Goal: Find specific page/section: Find specific page/section

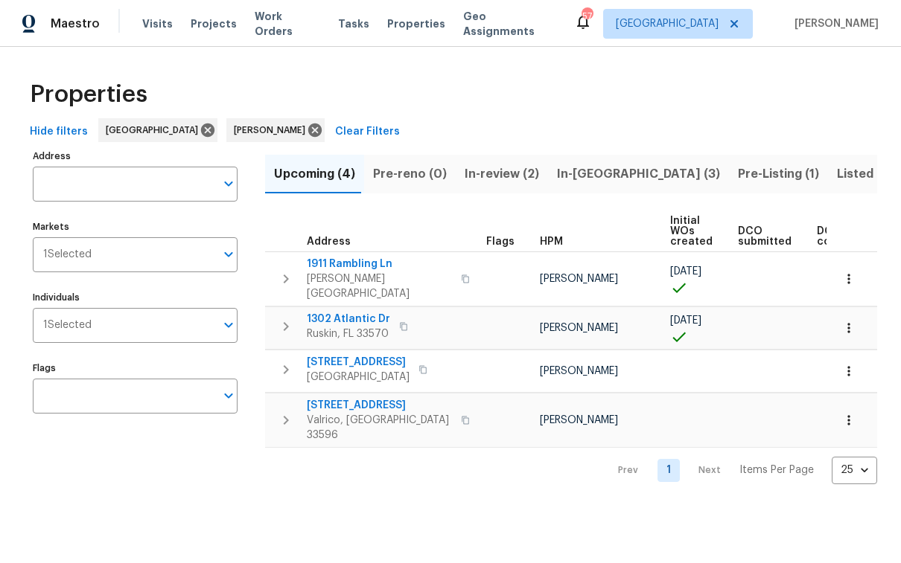
click at [64, 128] on span "Hide filters" at bounding box center [59, 132] width 58 height 19
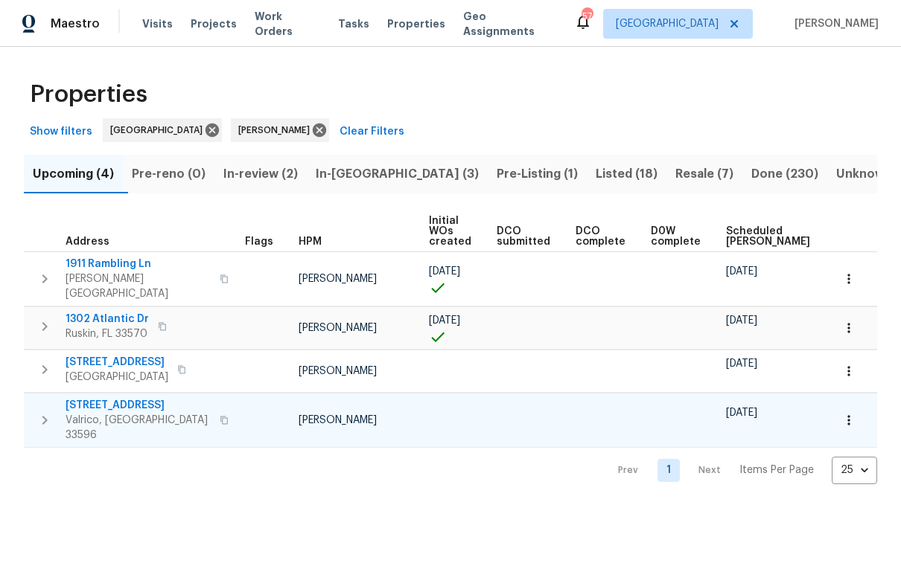
click at [120, 398] on span "2613 Queen Alberta Dr" at bounding box center [138, 405] width 145 height 15
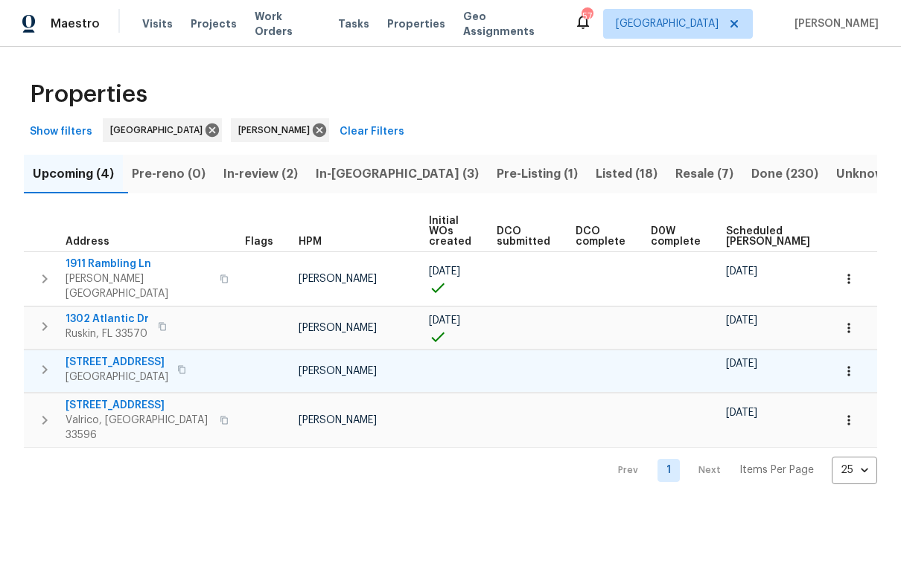
click at [135, 355] on span "13147 Early Run Ln" at bounding box center [117, 362] width 103 height 15
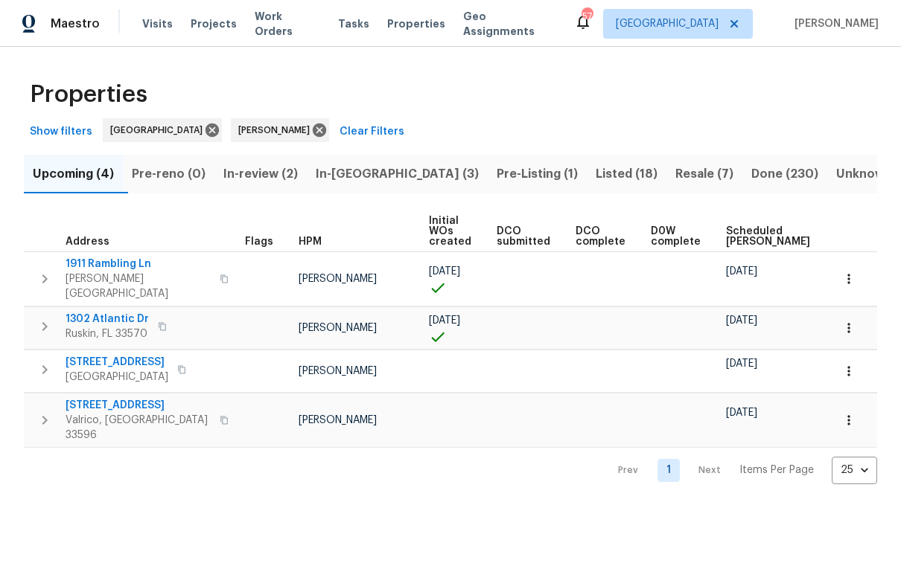
click at [290, 176] on span "In-review (2)" at bounding box center [260, 174] width 74 height 21
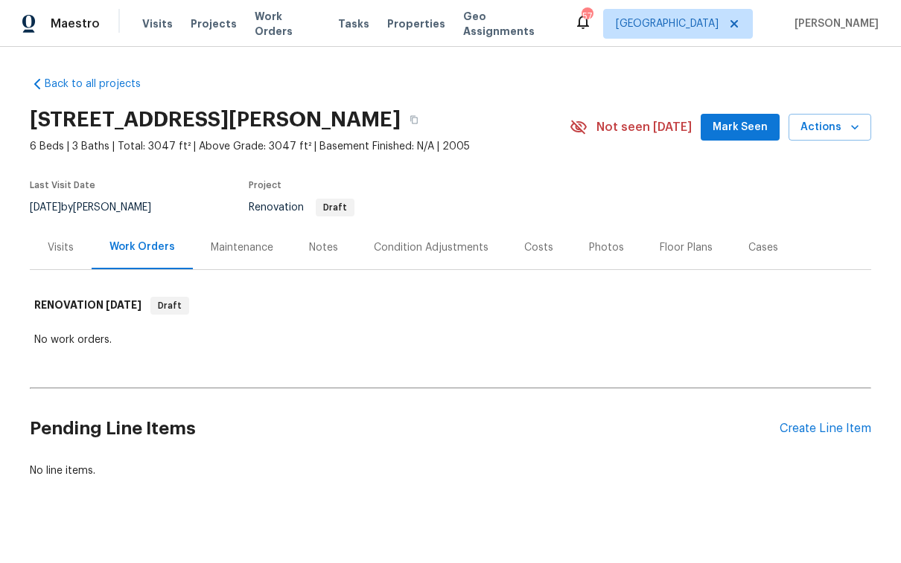
click at [63, 249] on div "Visits" at bounding box center [61, 247] width 26 height 15
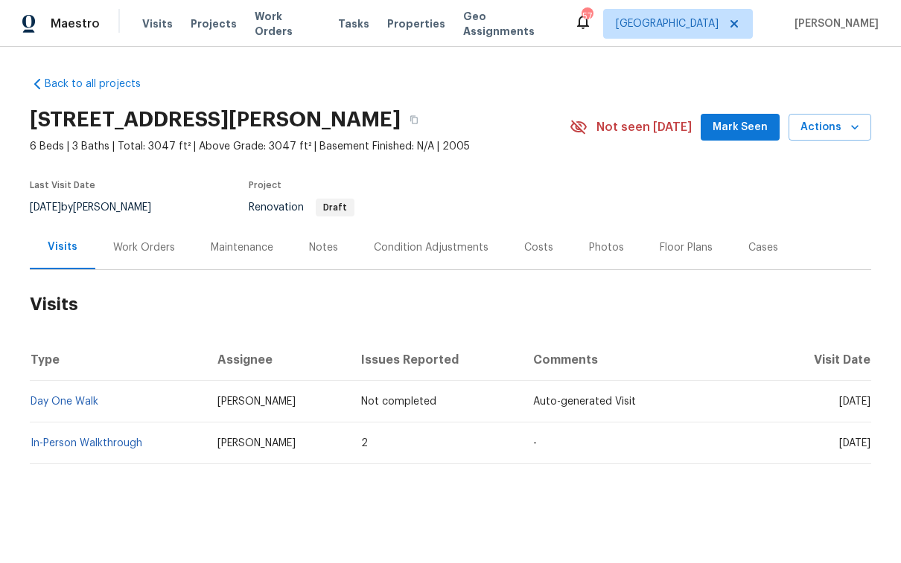
click at [87, 436] on td "In-Person Walkthrough" at bounding box center [118, 444] width 176 height 42
drag, startPoint x: 86, startPoint y: 442, endPoint x: 92, endPoint y: 449, distance: 9.0
click at [86, 443] on link "In-Person Walkthrough" at bounding box center [87, 443] width 112 height 10
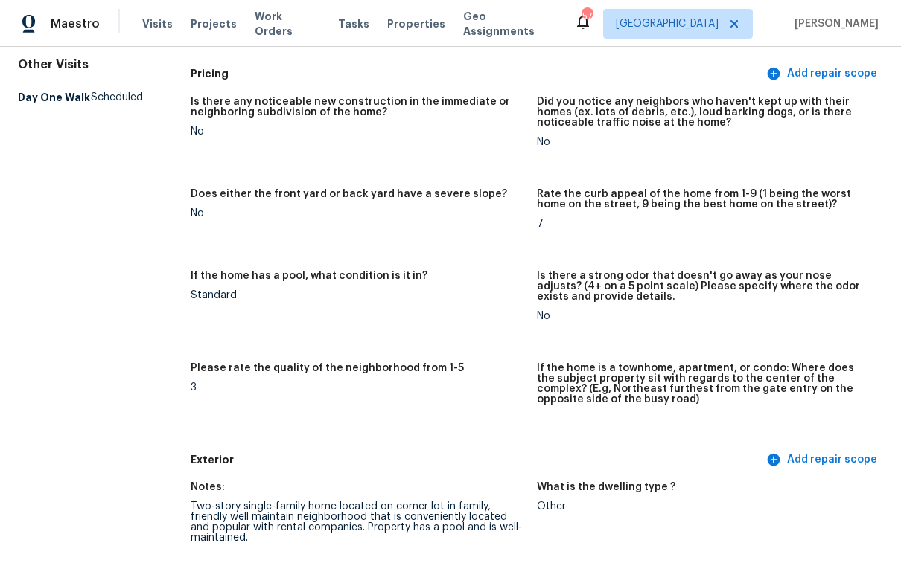
scroll to position [588, 0]
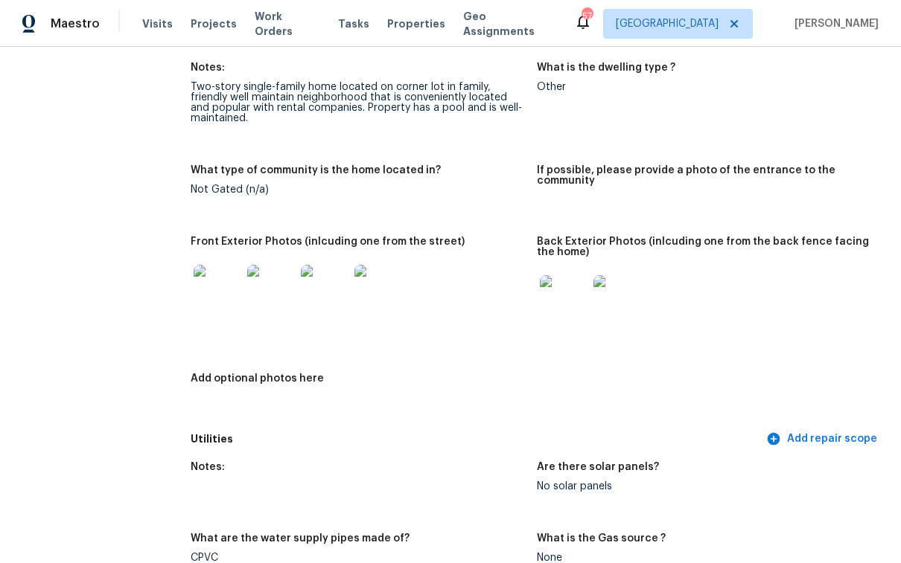
click at [311, 284] on img at bounding box center [325, 289] width 48 height 48
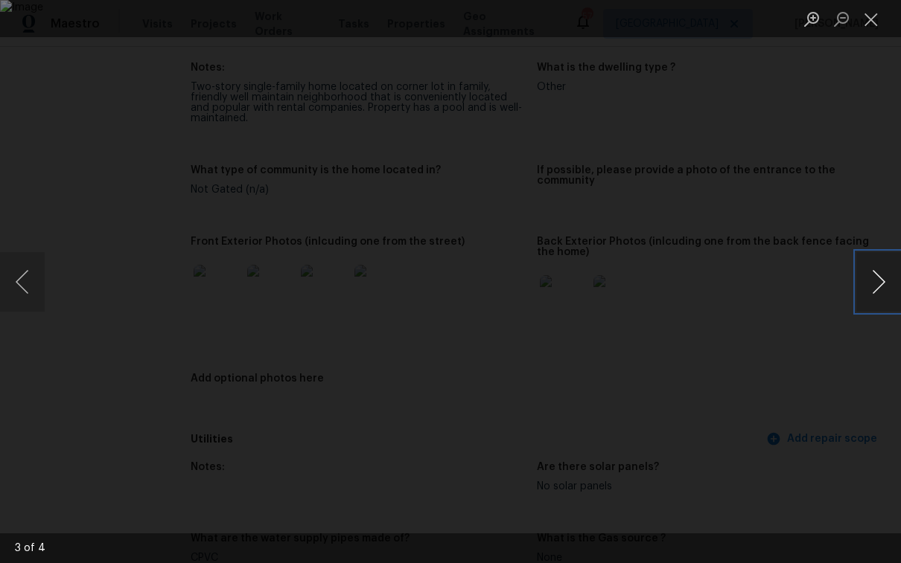
click at [872, 285] on button "Next image" at bounding box center [878, 282] width 45 height 60
click at [880, 19] on button "Close lightbox" at bounding box center [871, 19] width 30 height 26
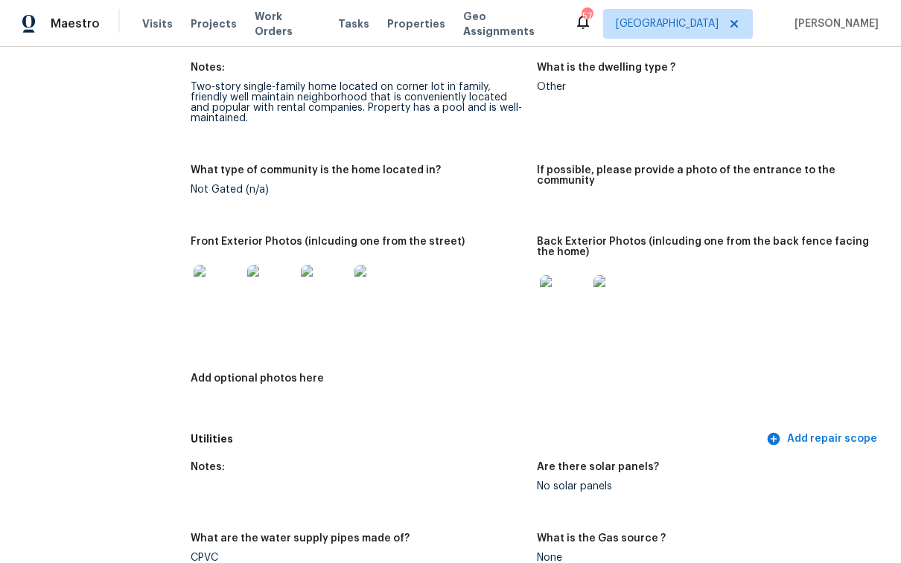
click at [565, 304] on img at bounding box center [564, 299] width 48 height 48
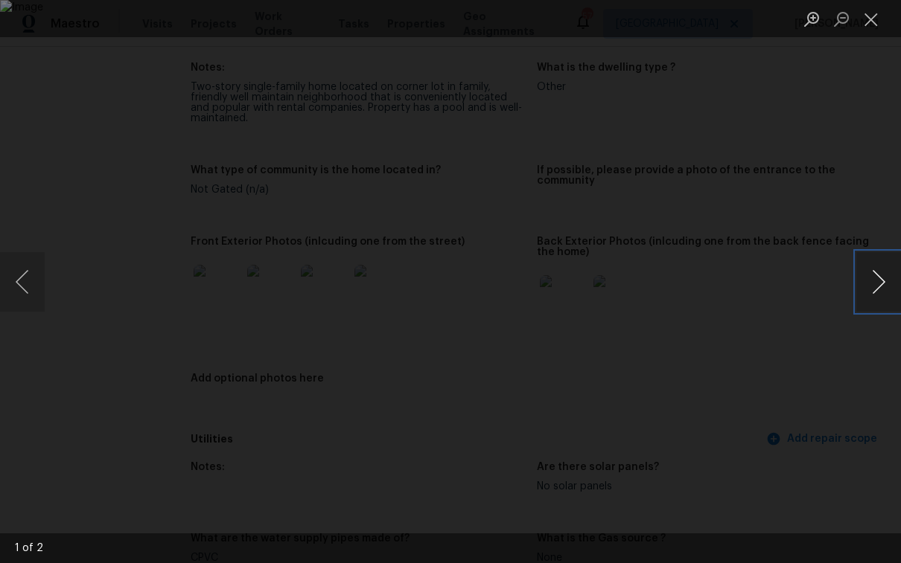
click at [878, 289] on button "Next image" at bounding box center [878, 282] width 45 height 60
click at [880, 24] on button "Close lightbox" at bounding box center [871, 19] width 30 height 26
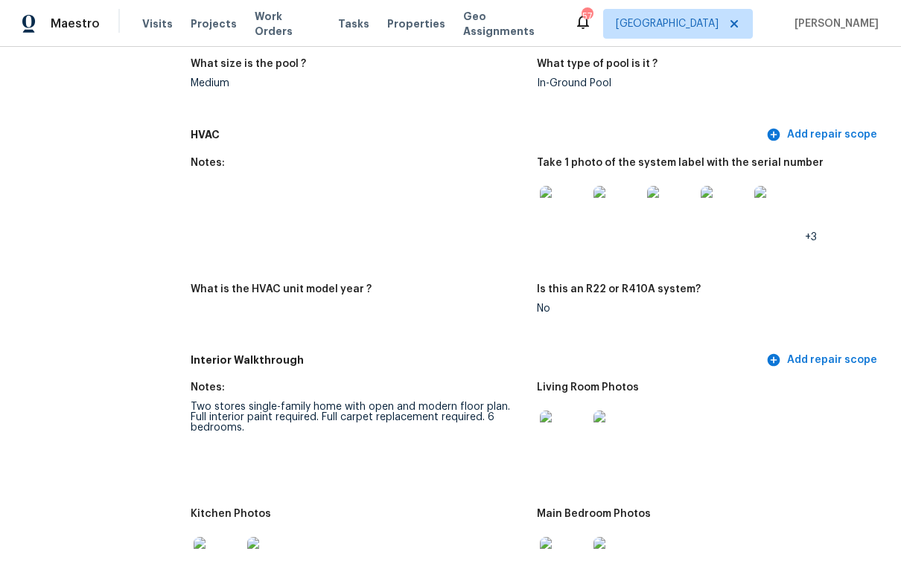
scroll to position [1638, 0]
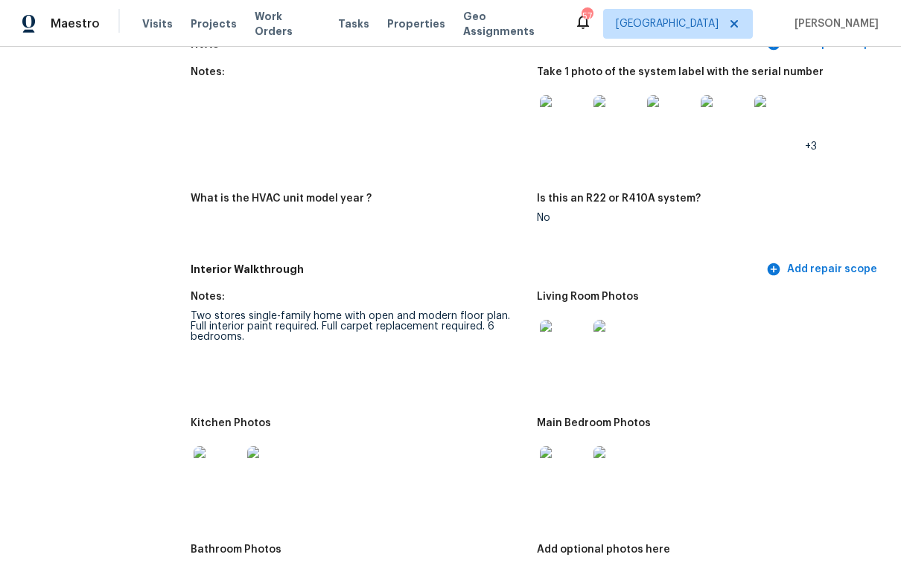
click at [570, 346] on img at bounding box center [564, 344] width 48 height 48
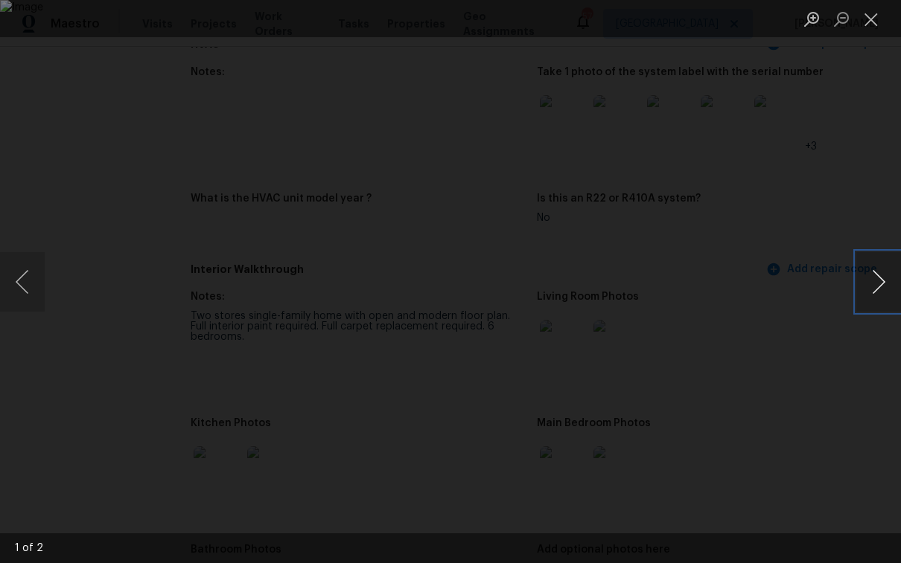
click at [885, 292] on button "Next image" at bounding box center [878, 282] width 45 height 60
click at [869, 22] on button "Close lightbox" at bounding box center [871, 19] width 30 height 26
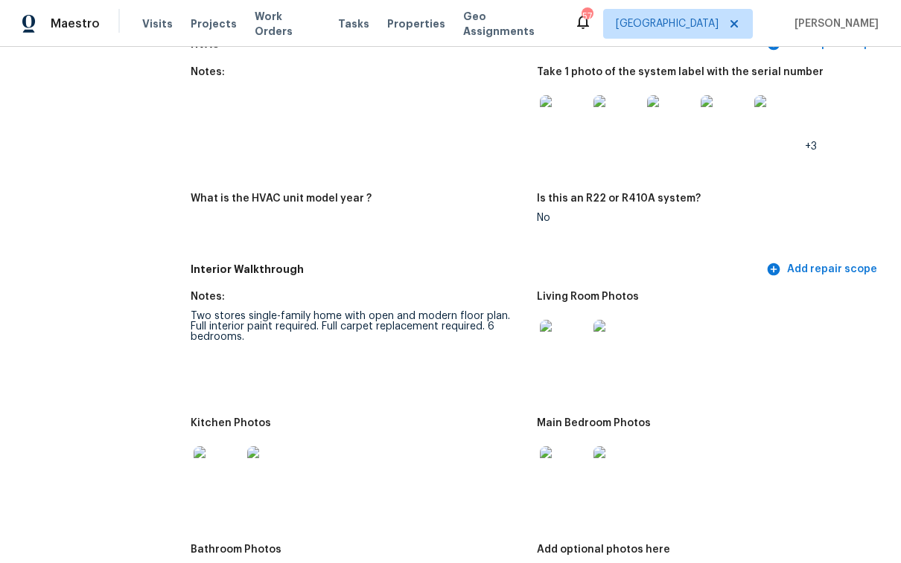
click at [210, 479] on img at bounding box center [218, 471] width 48 height 48
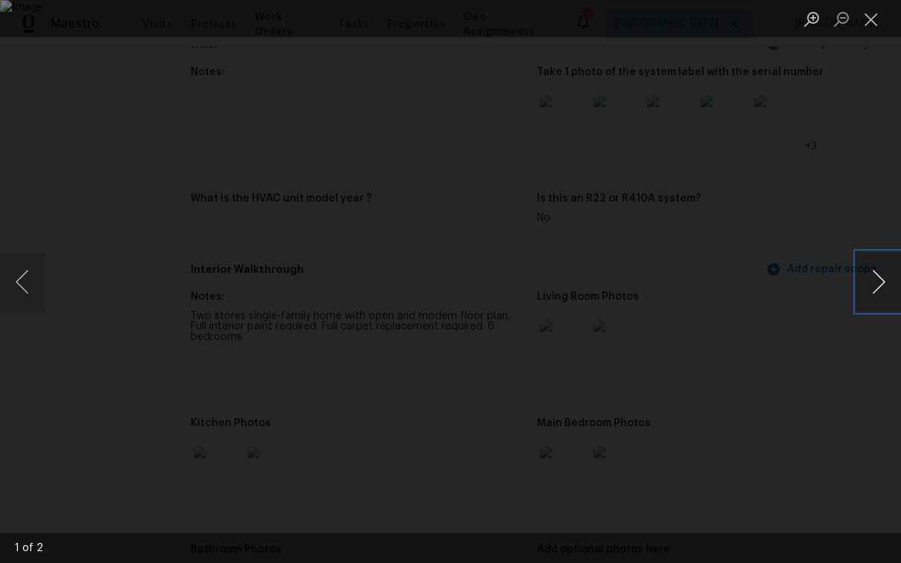
click at [885, 293] on button "Next image" at bounding box center [878, 282] width 45 height 60
click at [880, 26] on button "Close lightbox" at bounding box center [871, 19] width 30 height 26
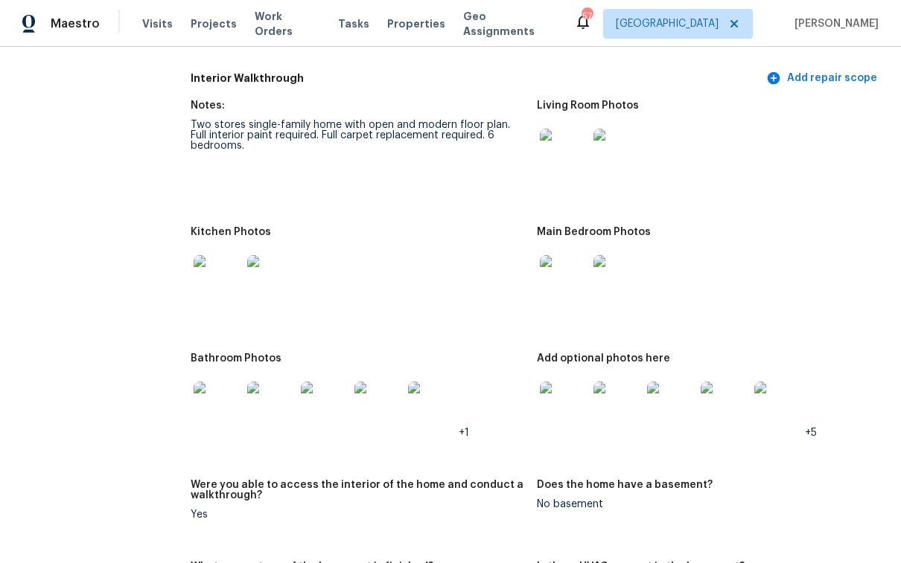
scroll to position [1938, 0]
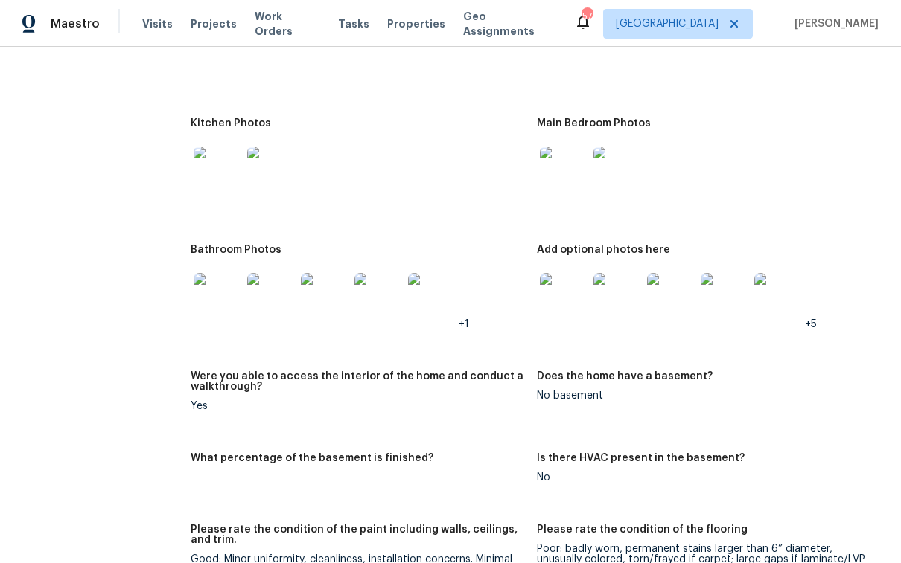
click at [567, 304] on img at bounding box center [564, 297] width 48 height 48
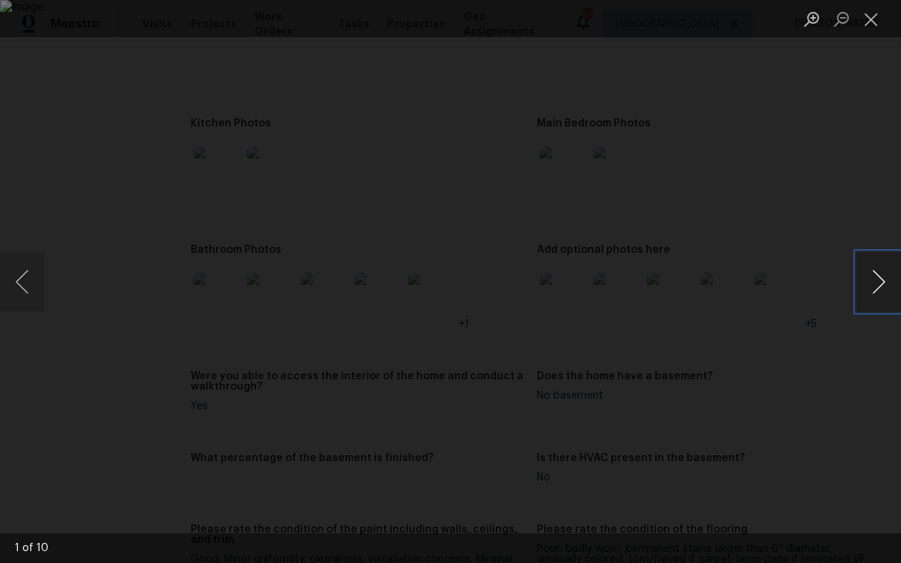
click at [883, 286] on button "Next image" at bounding box center [878, 282] width 45 height 60
click at [874, 23] on button "Close lightbox" at bounding box center [871, 19] width 30 height 26
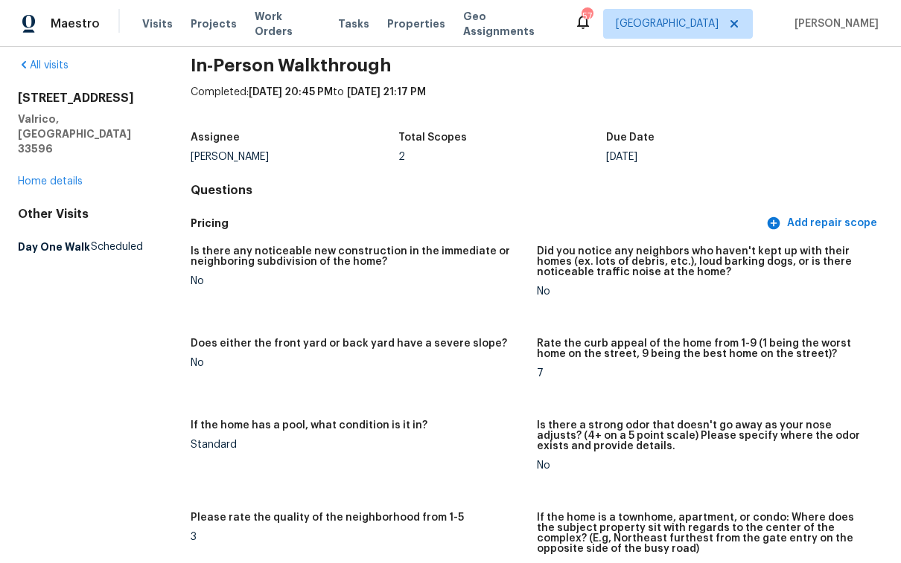
scroll to position [0, 0]
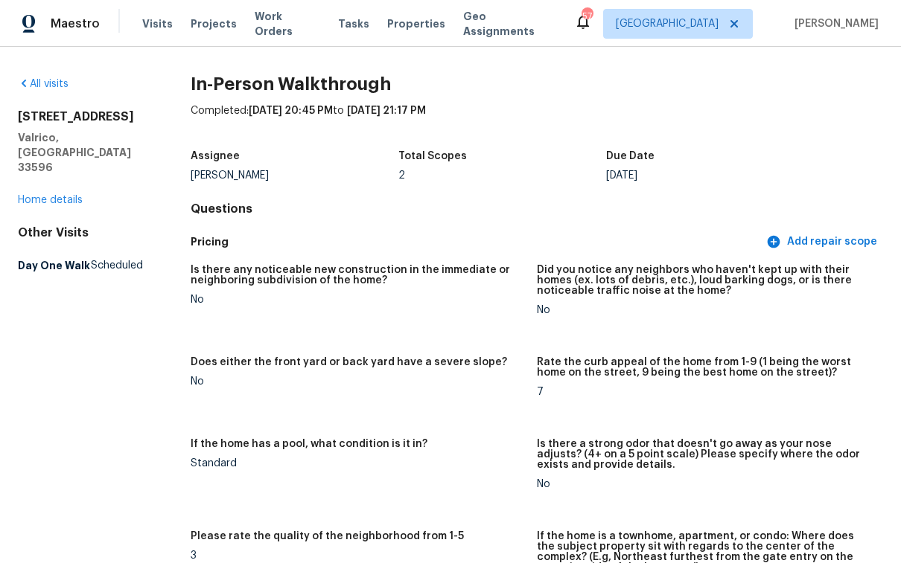
click at [54, 193] on div "All visits 2613 Queen Alberta Dr Valrico, FL 33596 Home details Other Visits Da…" at bounding box center [80, 178] width 125 height 202
click at [59, 195] on link "Home details" at bounding box center [50, 200] width 65 height 10
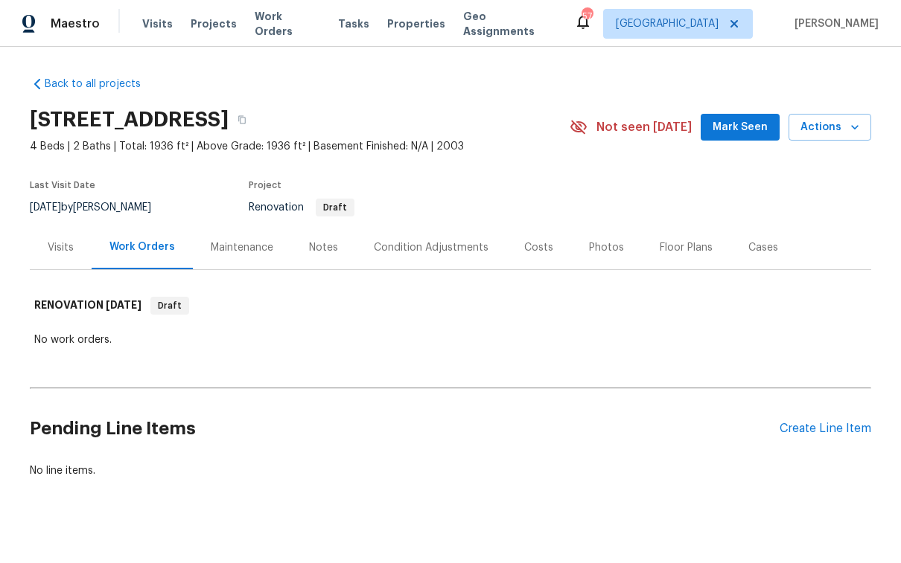
click at [69, 251] on div "Visits" at bounding box center [61, 248] width 62 height 44
